Goal: Transaction & Acquisition: Obtain resource

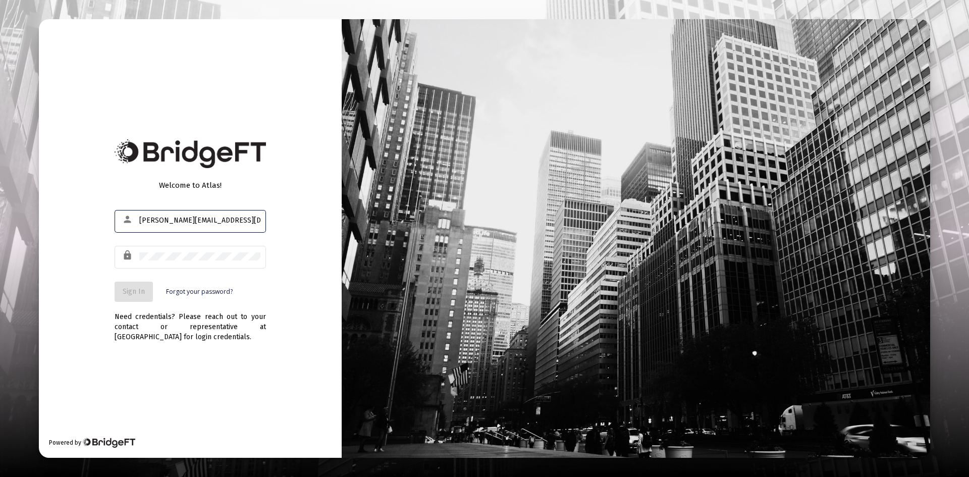
type input "[PERSON_NAME][EMAIL_ADDRESS][DOMAIN_NAME]"
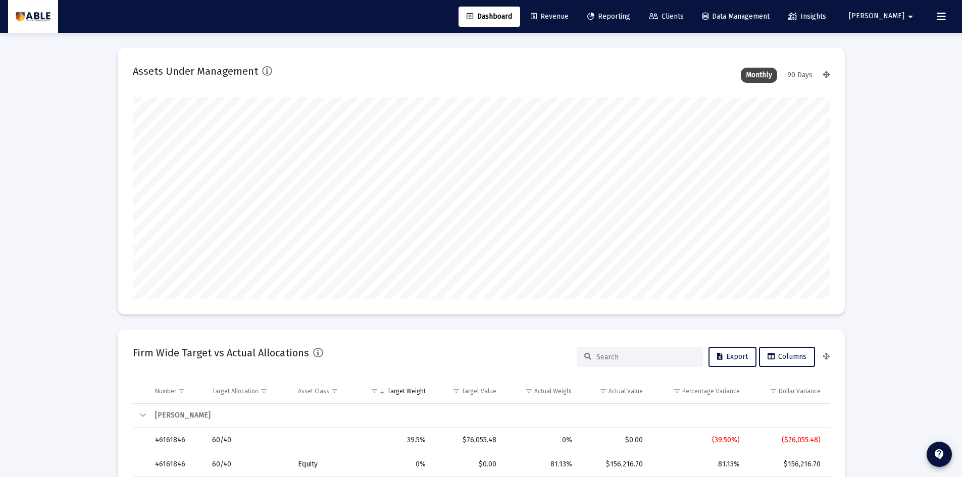
scroll to position [202, 697]
type input "[DATE]"
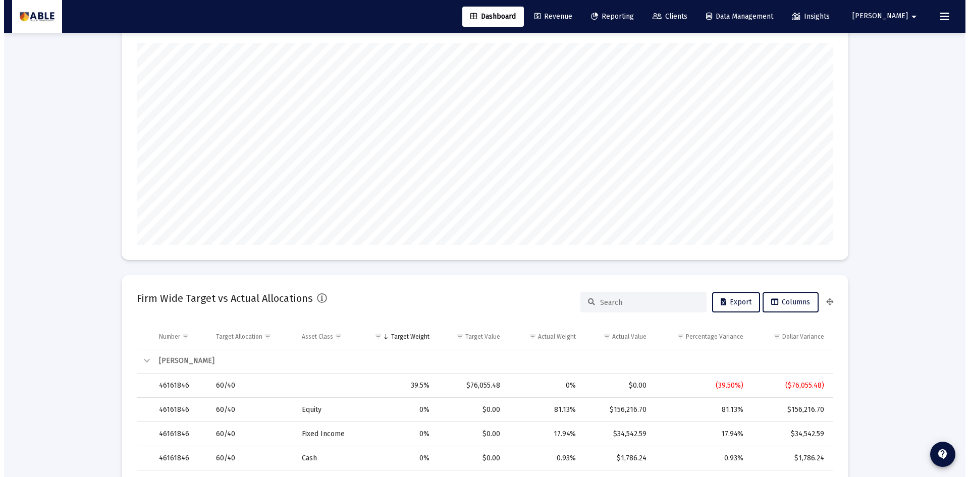
scroll to position [0, 0]
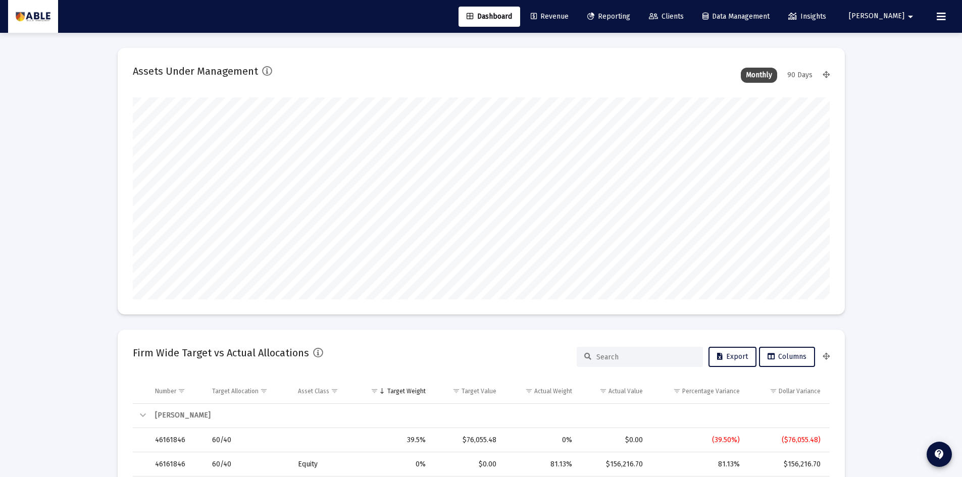
click at [684, 13] on span "Clients" at bounding box center [666, 16] width 35 height 9
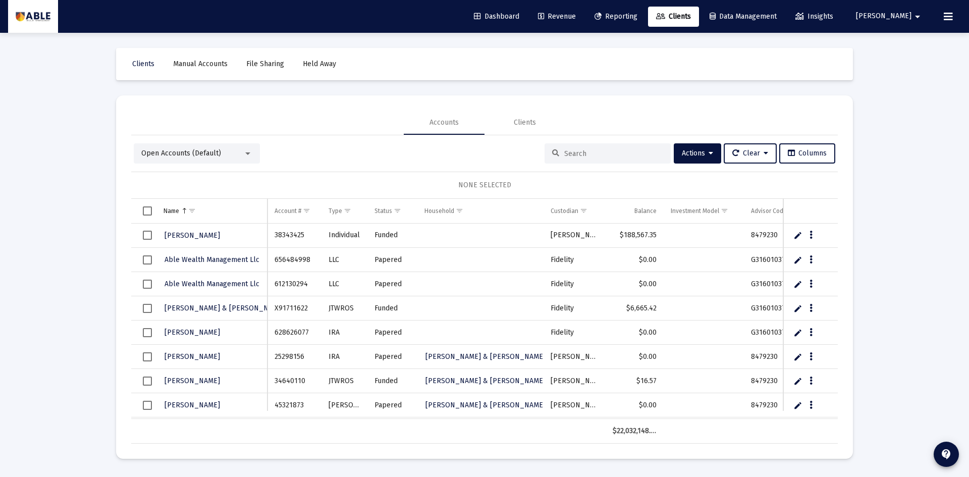
click at [638, 15] on span "Reporting" at bounding box center [616, 16] width 43 height 9
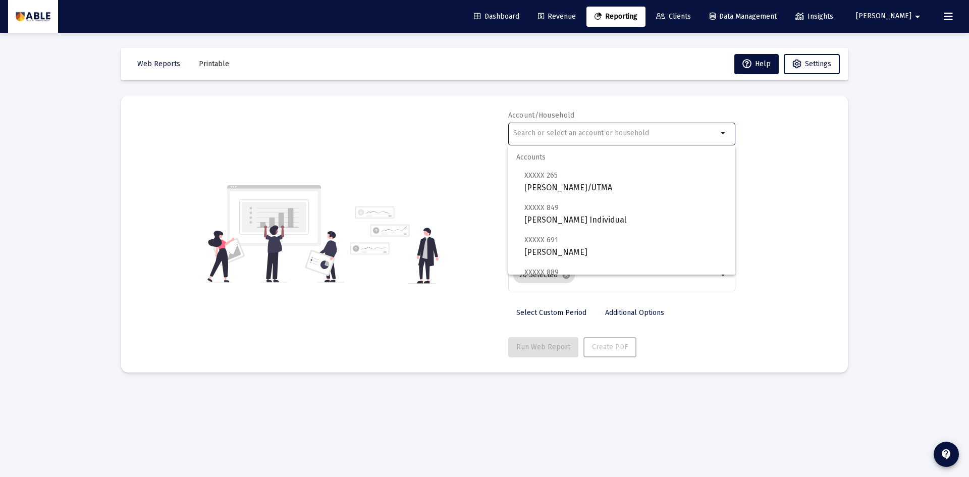
click at [616, 135] on input "text" at bounding box center [615, 133] width 204 height 8
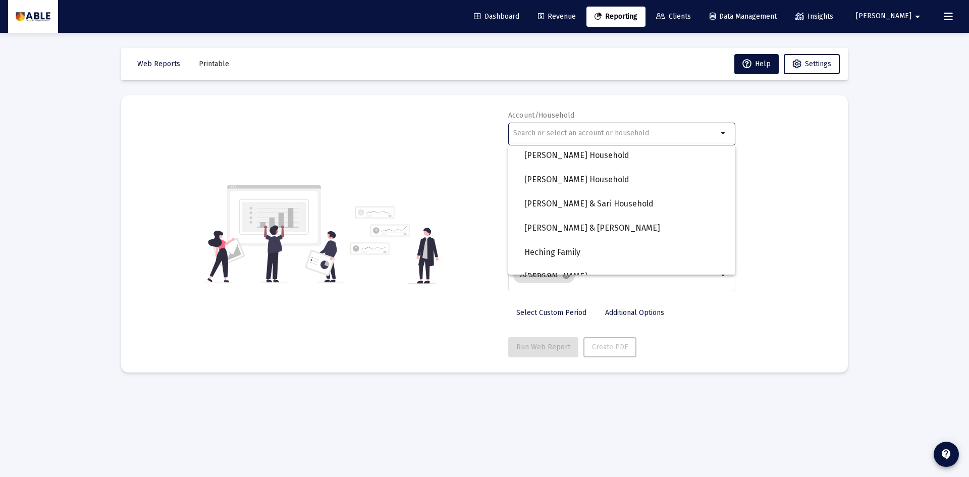
scroll to position [784, 0]
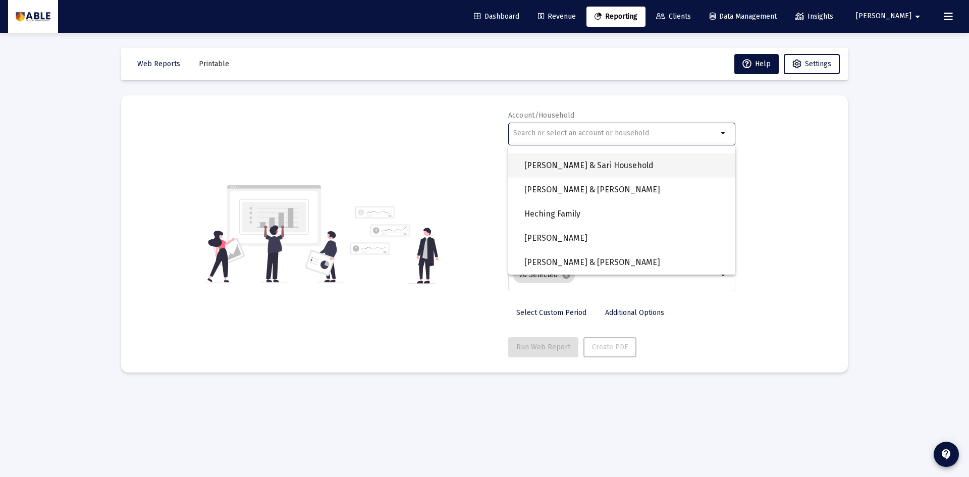
click at [647, 168] on span "[PERSON_NAME] & Sari Household" at bounding box center [626, 165] width 203 height 24
type input "[PERSON_NAME] & Sari Household"
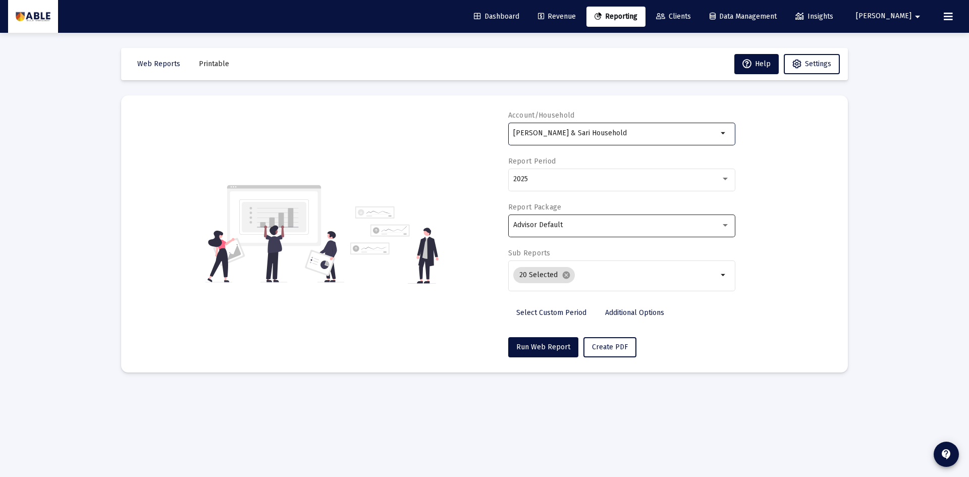
click at [595, 225] on div "Advisor Default" at bounding box center [617, 225] width 208 height 8
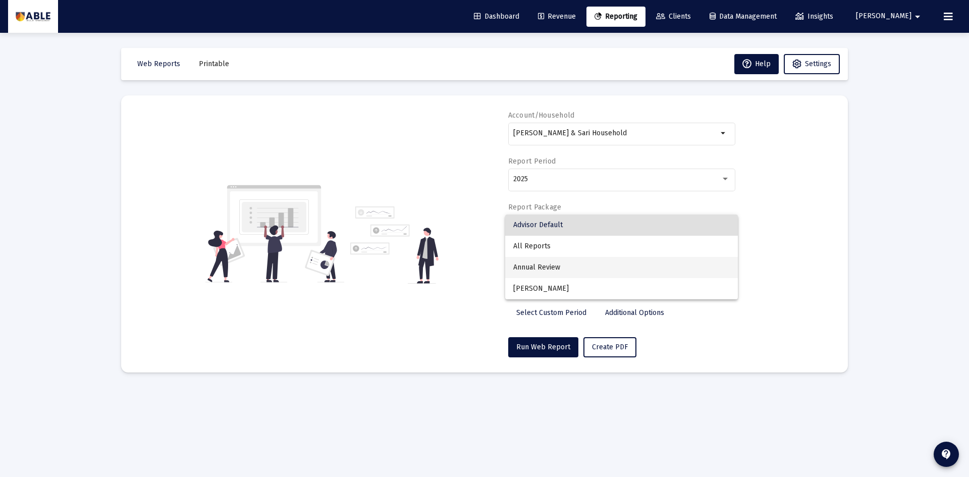
click at [587, 261] on span "Annual Review" at bounding box center [621, 267] width 217 height 21
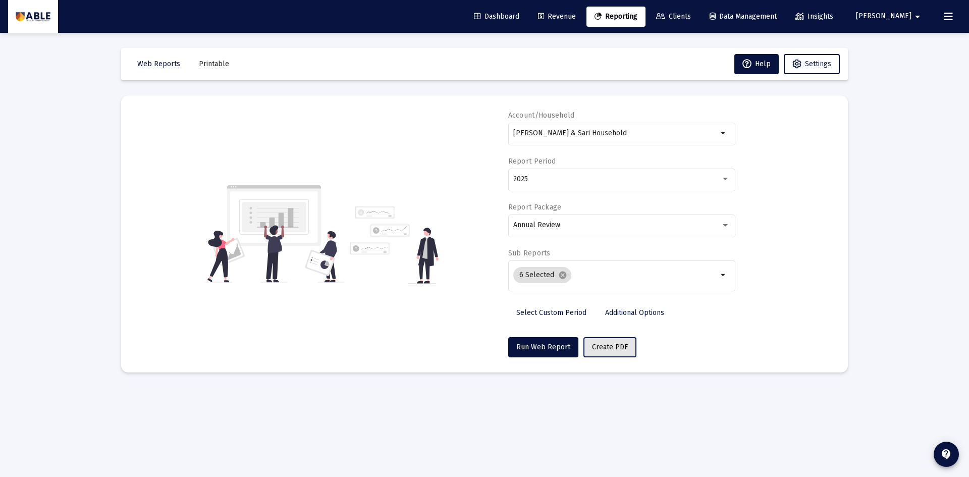
click at [615, 341] on button "Create PDF" at bounding box center [610, 347] width 53 height 20
click at [198, 71] on button "Printable" at bounding box center [214, 64] width 46 height 20
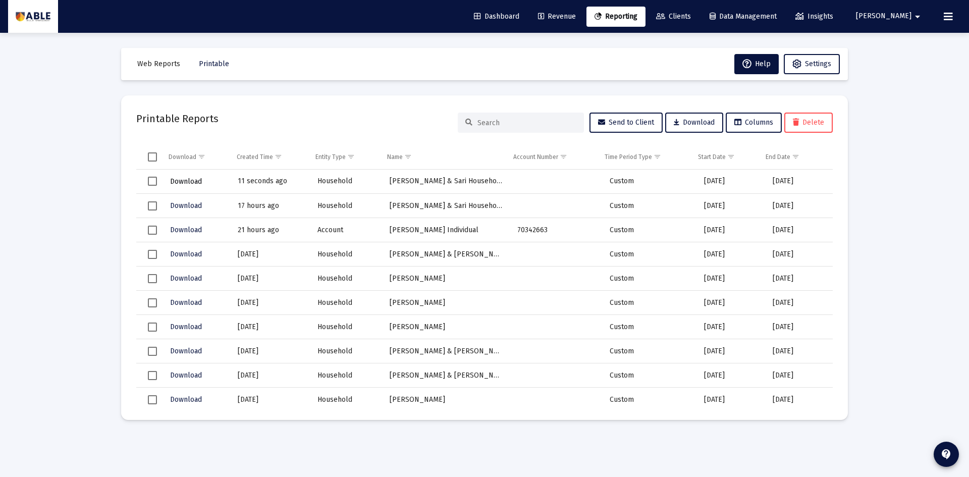
click at [185, 181] on span "Download" at bounding box center [186, 181] width 32 height 9
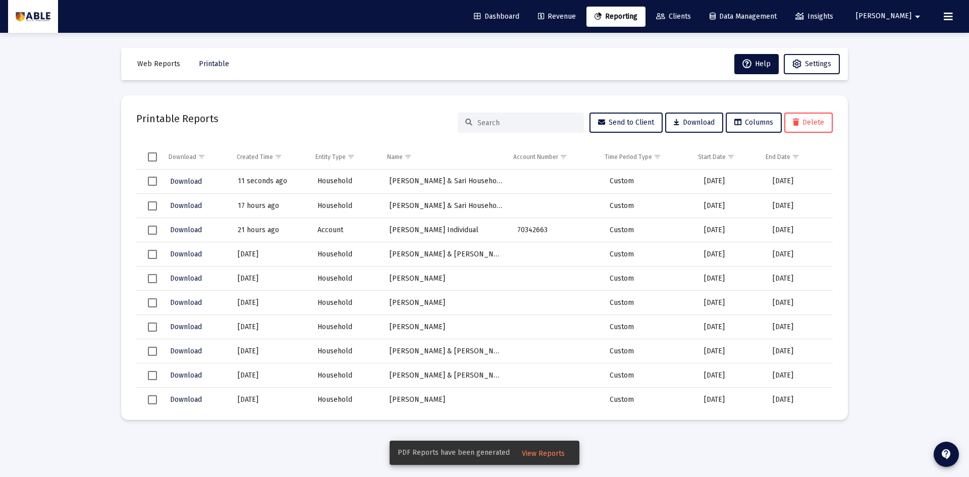
click at [550, 451] on span "View Reports" at bounding box center [543, 453] width 43 height 9
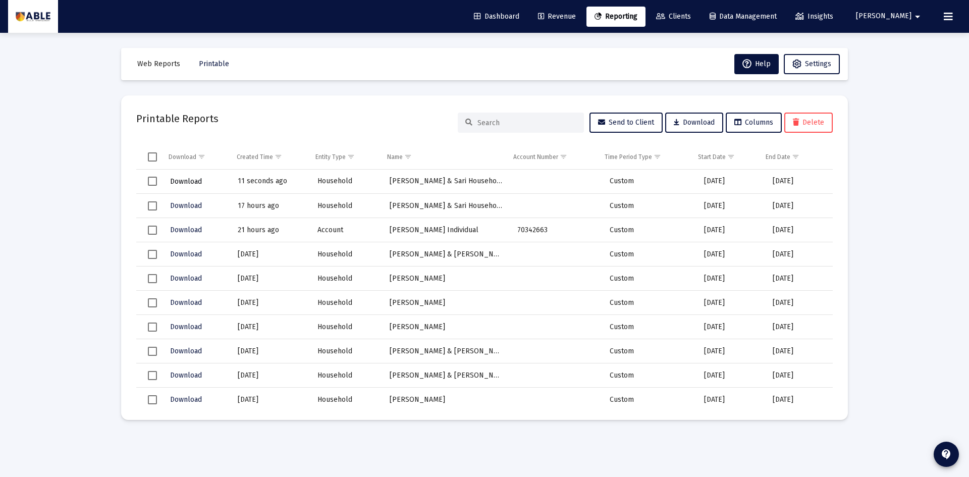
click at [180, 181] on span "Download" at bounding box center [186, 181] width 32 height 9
